Goal: Information Seeking & Learning: Understand process/instructions

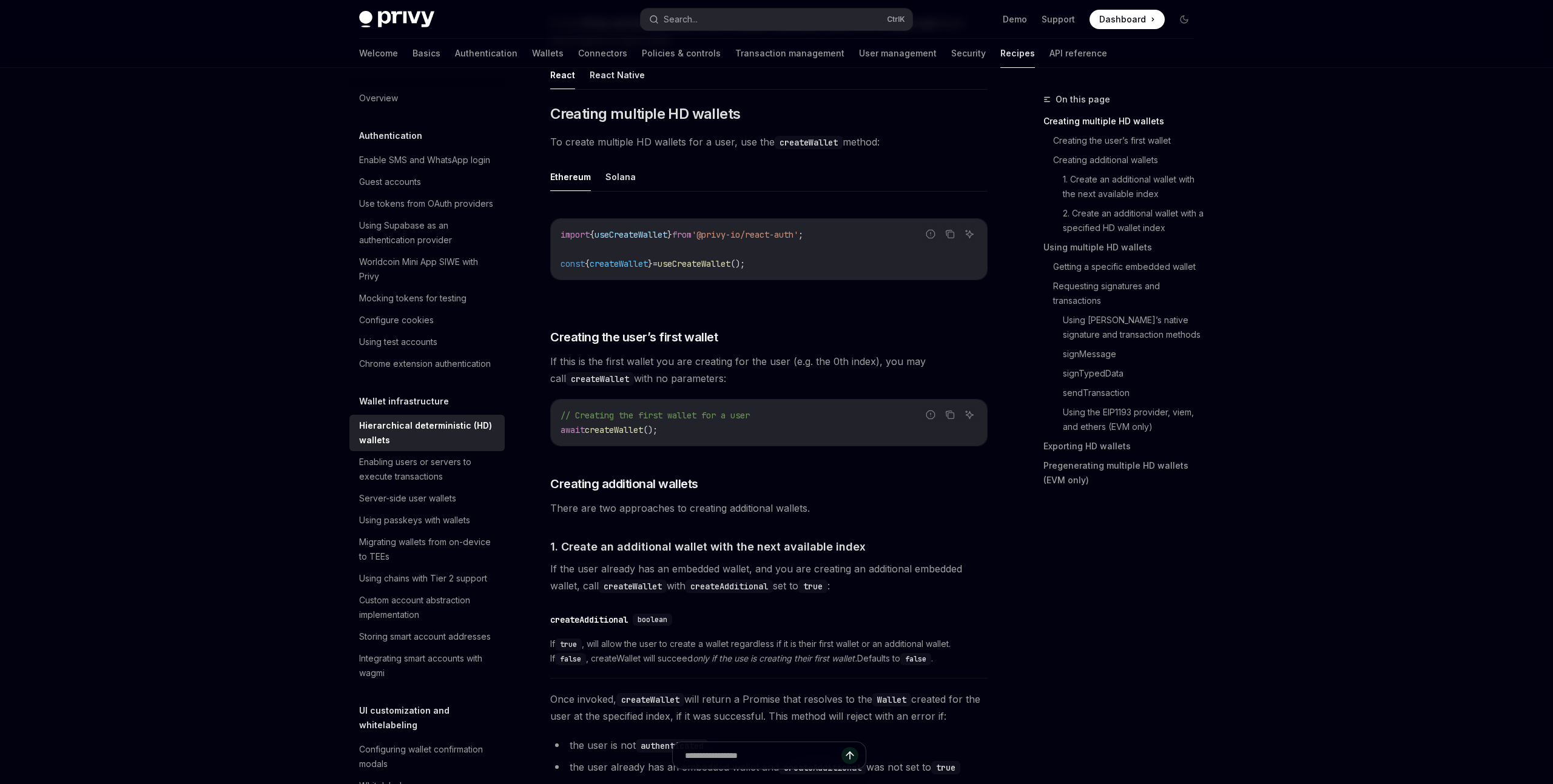
type textarea "*"
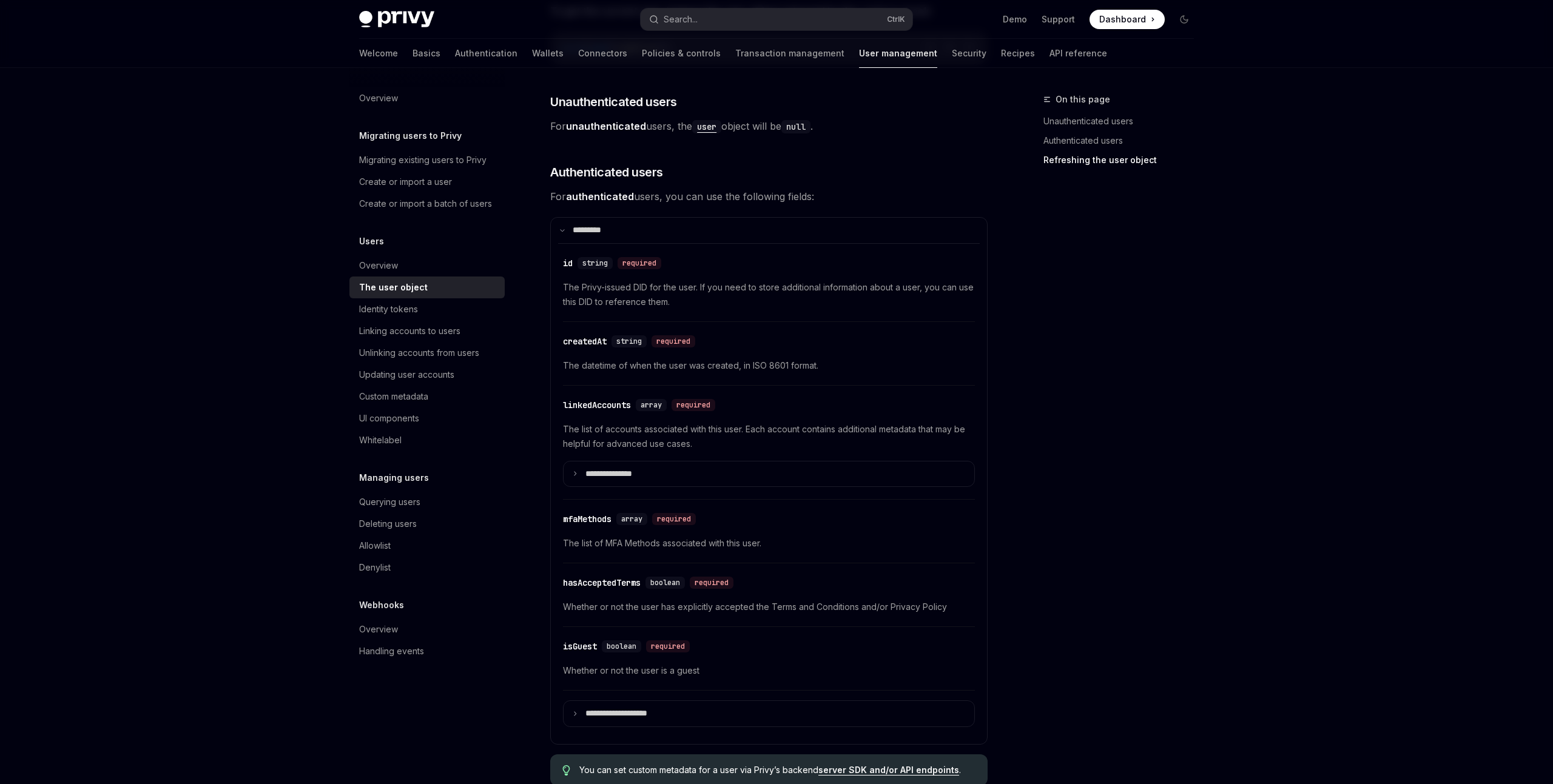
scroll to position [1409, 0]
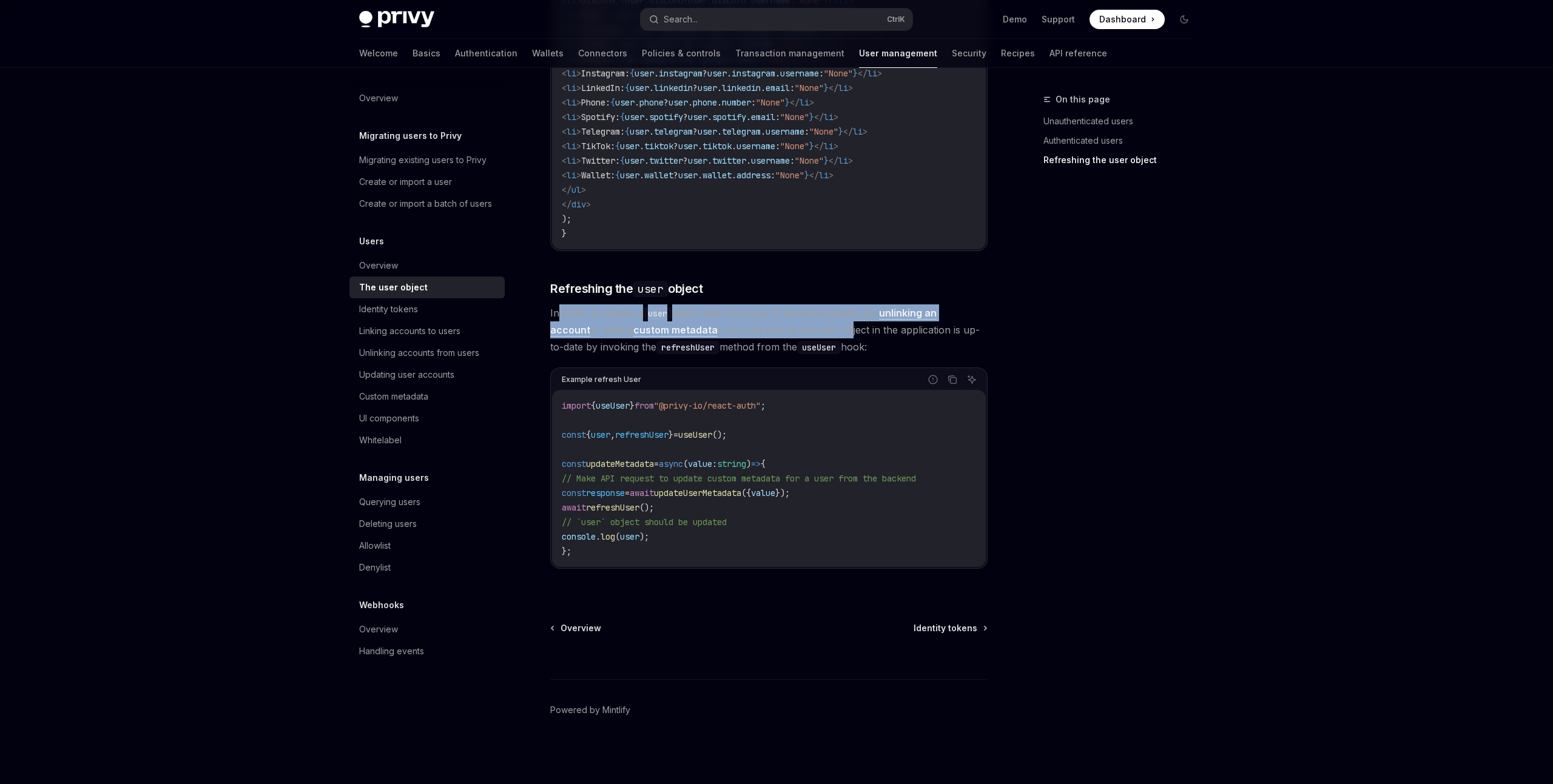
drag, startPoint x: 557, startPoint y: 315, endPoint x: 807, endPoint y: 329, distance: 250.4
click at [807, 329] on span "In order to update a user object after any type of backend update, (i.e. unlink…" at bounding box center [769, 330] width 437 height 51
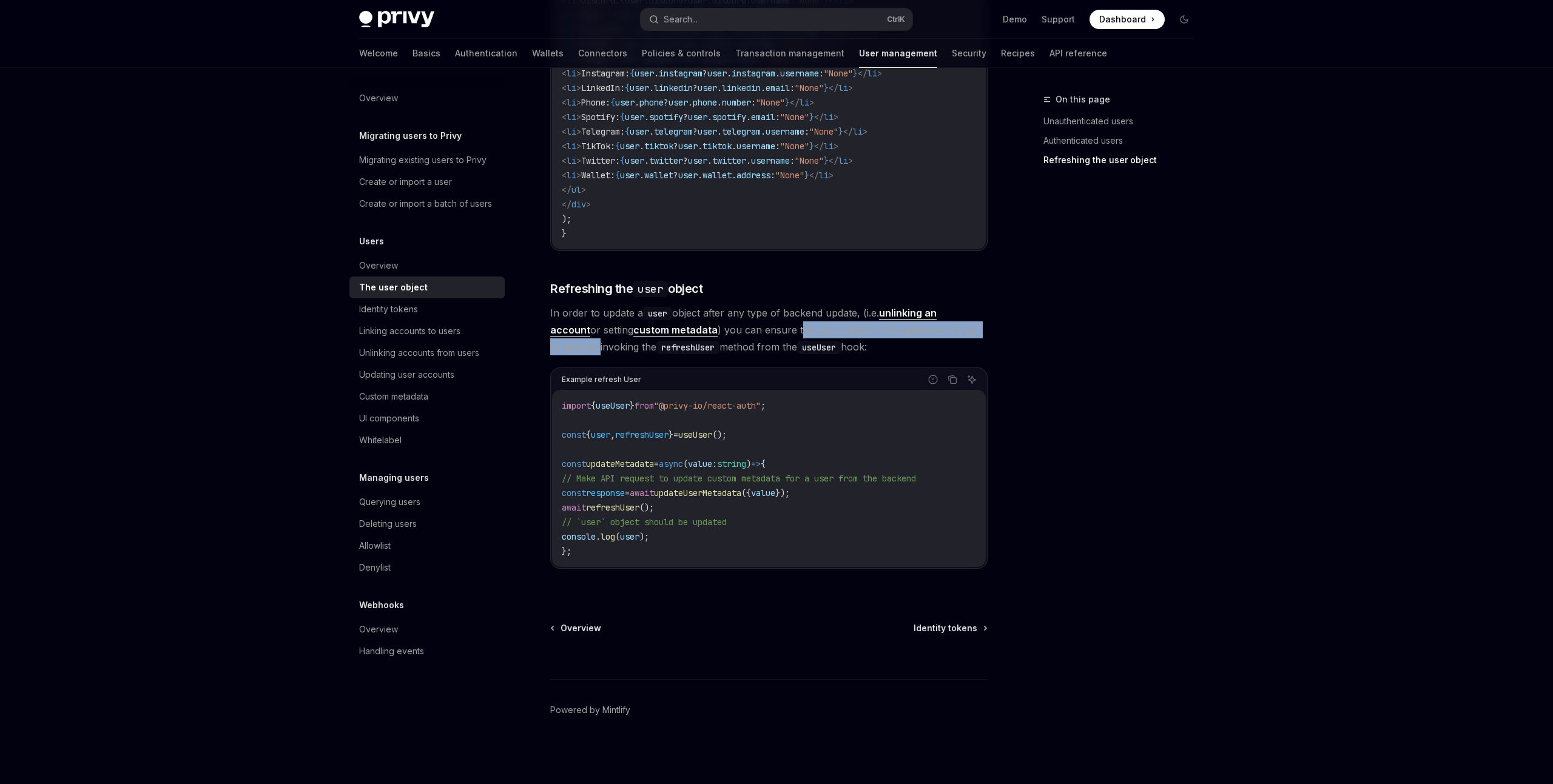
drag, startPoint x: 761, startPoint y: 331, endPoint x: 987, endPoint y: 331, distance: 226.0
click at [987, 331] on span "In order to update a user object after any type of backend update, (i.e. unlink…" at bounding box center [769, 330] width 437 height 51
drag, startPoint x: 605, startPoint y: 434, endPoint x: 758, endPoint y: 432, distance: 153.0
click at [727, 432] on span "const { user , refreshUser } = useUser ();" at bounding box center [645, 434] width 165 height 11
click at [670, 440] on code "import { useUser } from "@privy-io/react-auth" ; const { user , refreshUser } =…" at bounding box center [769, 478] width 414 height 160
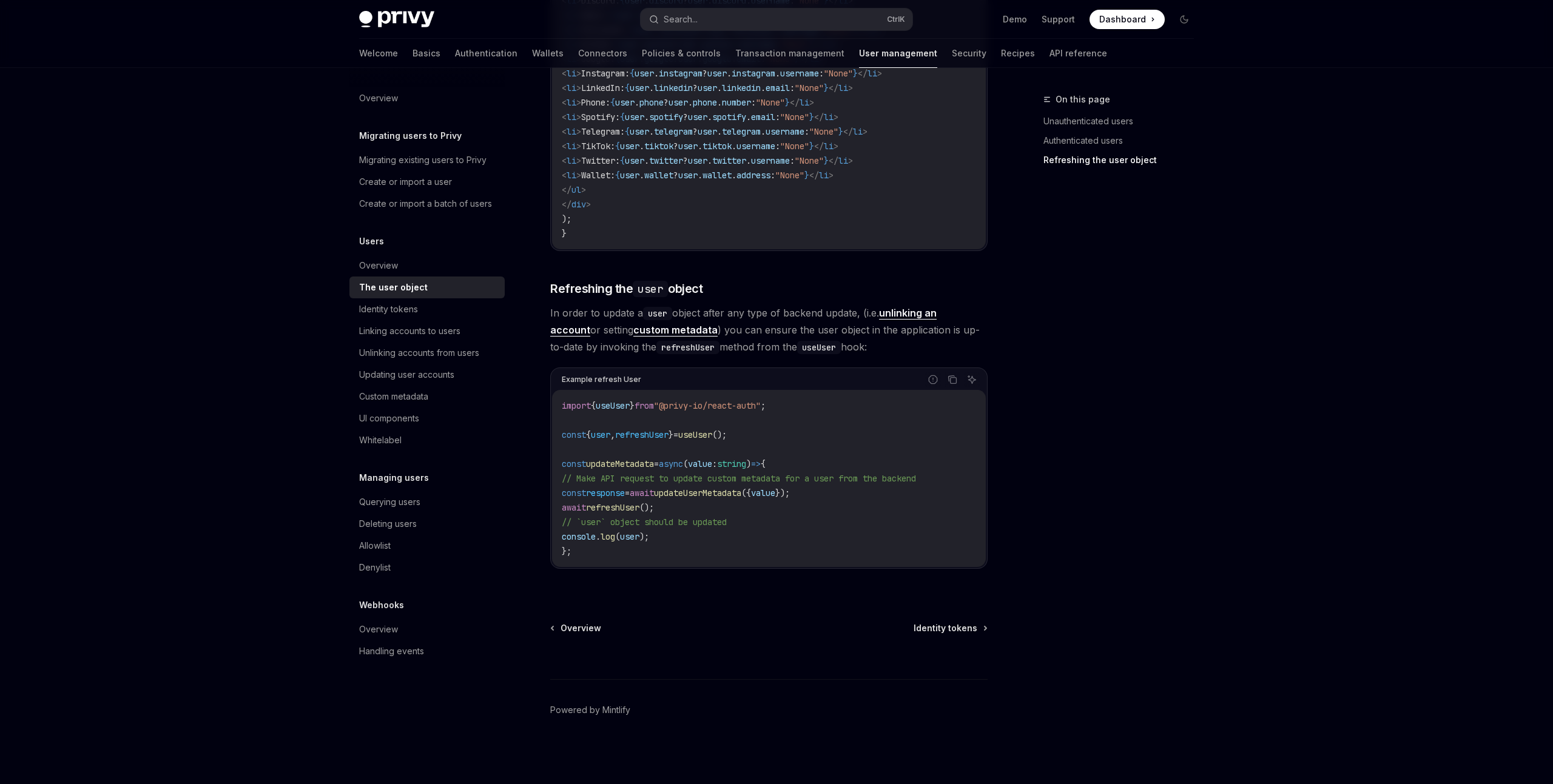
click at [669, 440] on code "import { useUser } from "@privy-io/react-auth" ; const { user , refreshUser } =…" at bounding box center [769, 478] width 414 height 160
copy span "refreshUser"
drag, startPoint x: 777, startPoint y: 439, endPoint x: 544, endPoint y: 401, distance: 236.1
click at [553, 401] on div "import { useUser } from "@privy-io/react-auth" ; const { user , refreshUser } =…" at bounding box center [769, 478] width 433 height 177
copy code "import { useUser } from "@privy-io/react-auth" ; const { user , refreshUser } =…"
